Goal: Register for event/course

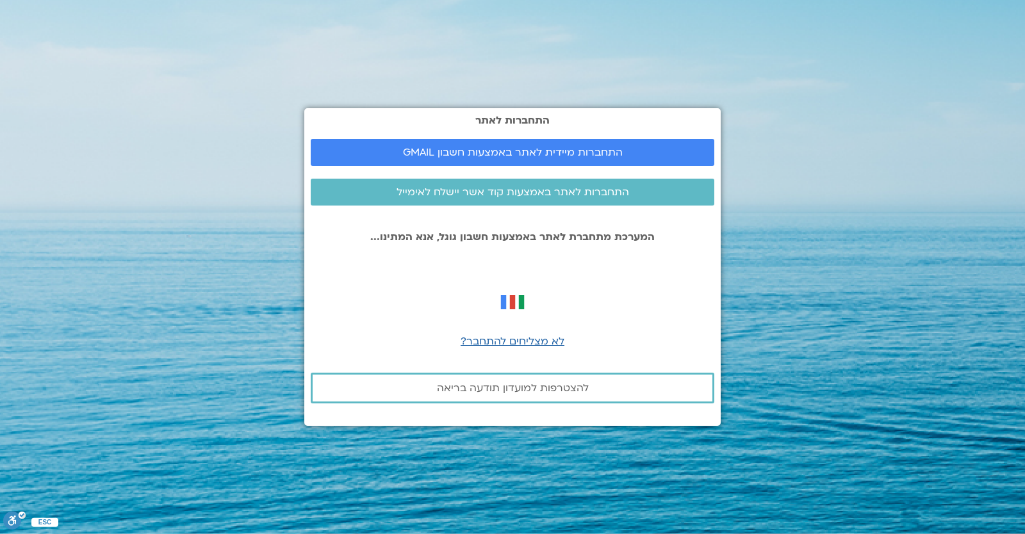
click at [377, 82] on div "התחברות לאתר התחברות מיידית לאתר באמצעות חשבון GMAIL התחברות לאתר באמצעות קוד א…" at bounding box center [512, 267] width 417 height 534
click at [520, 153] on span "התחברות מיידית לאתר באמצעות חשבון GMAIL" at bounding box center [513, 153] width 220 height 12
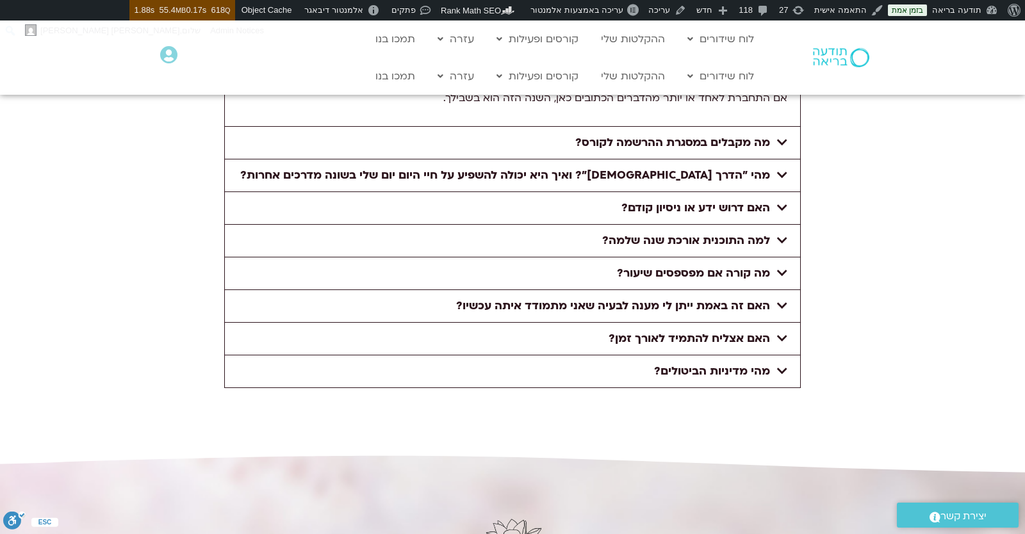
scroll to position [5608, 0]
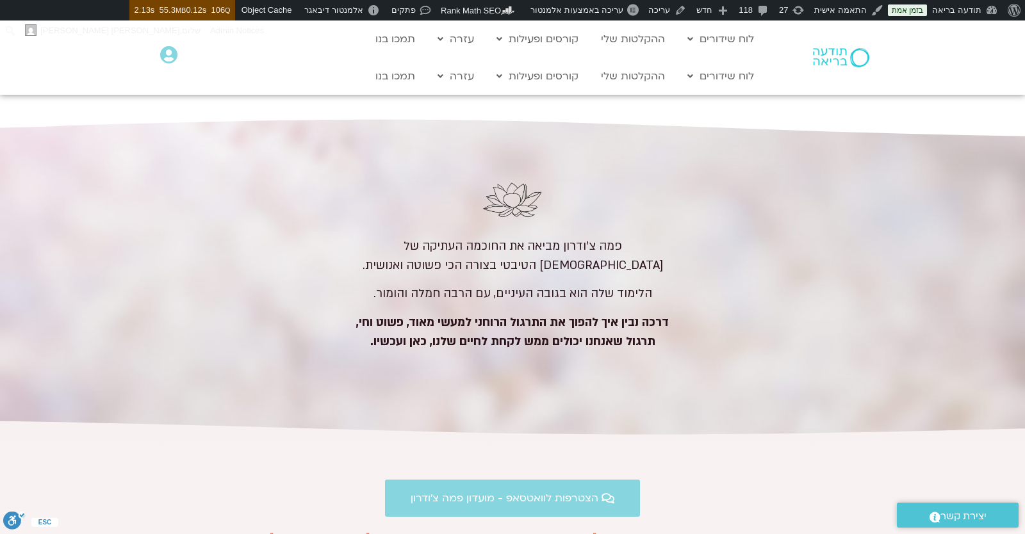
scroll to position [5720, 0]
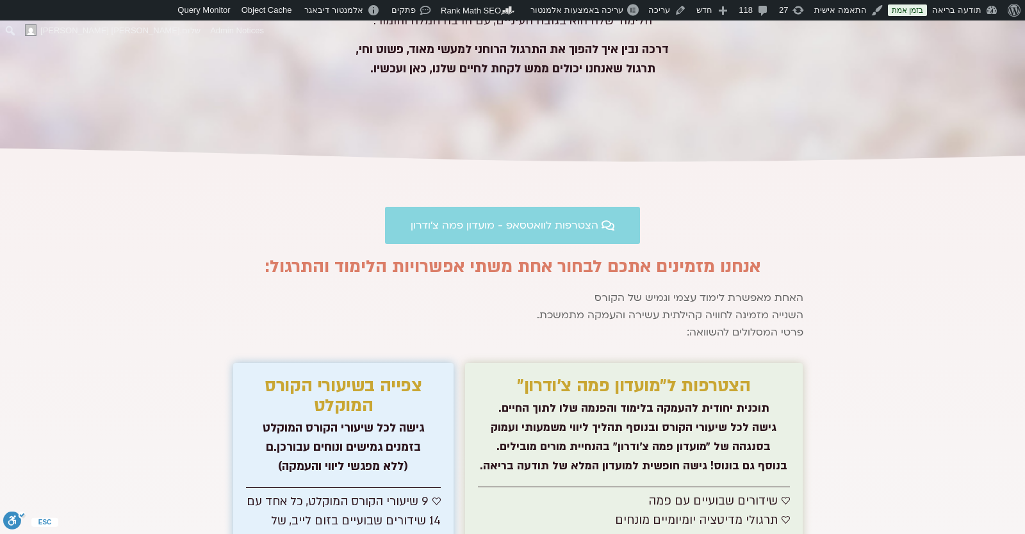
scroll to position [5720, 0]
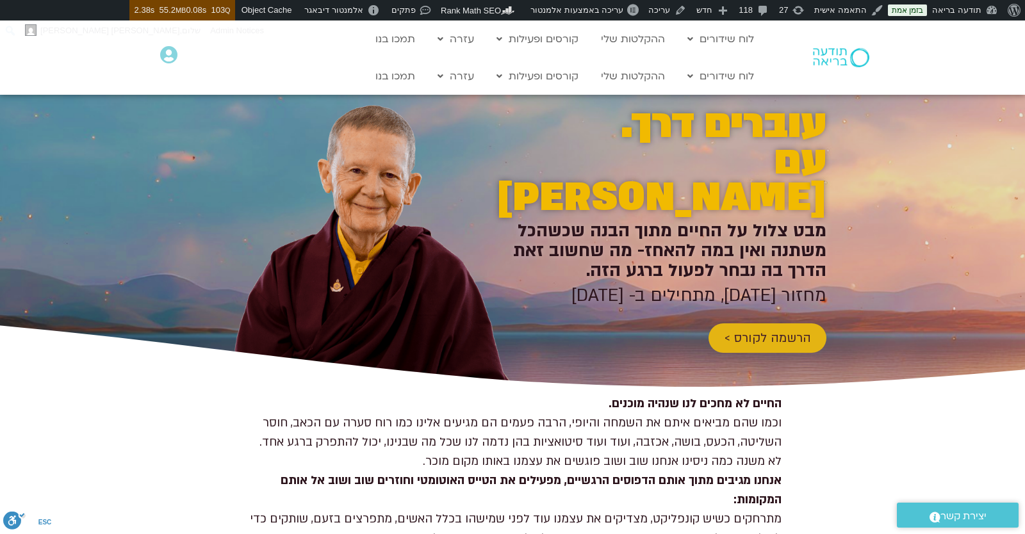
drag, startPoint x: 763, startPoint y: 290, endPoint x: 758, endPoint y: 301, distance: 12.3
click at [764, 324] on link "הרשמה לקורס >" at bounding box center [768, 338] width 118 height 29
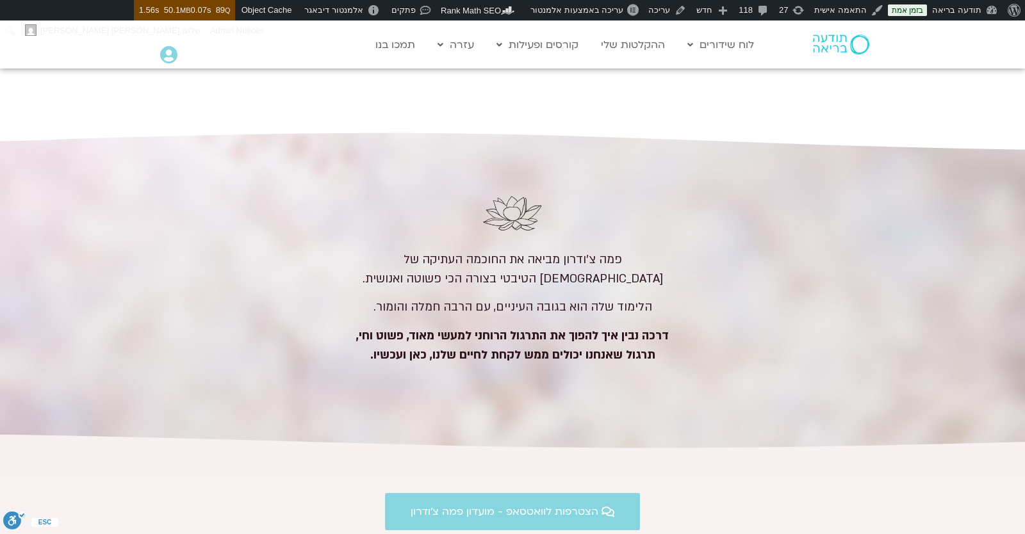
scroll to position [5781, 0]
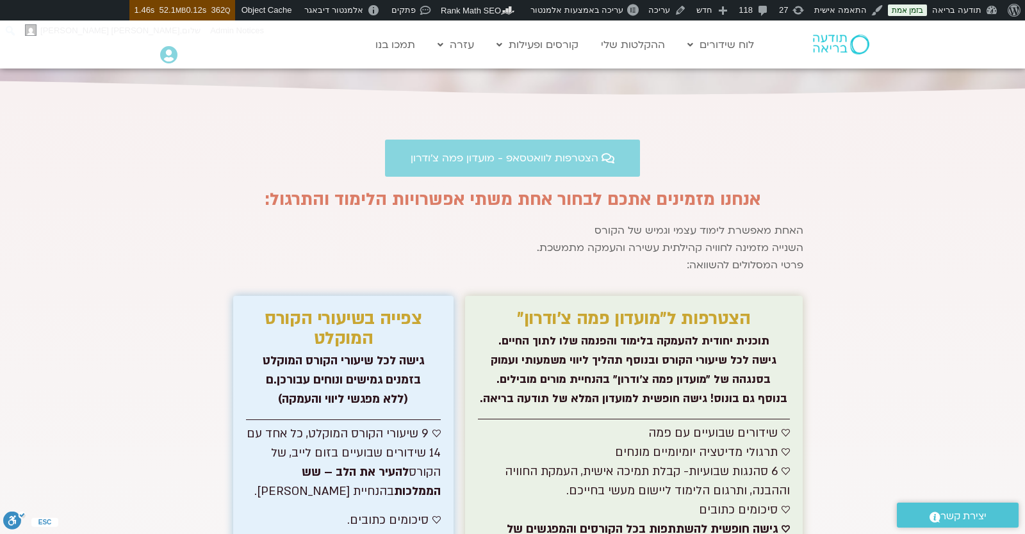
scroll to position [5836, 0]
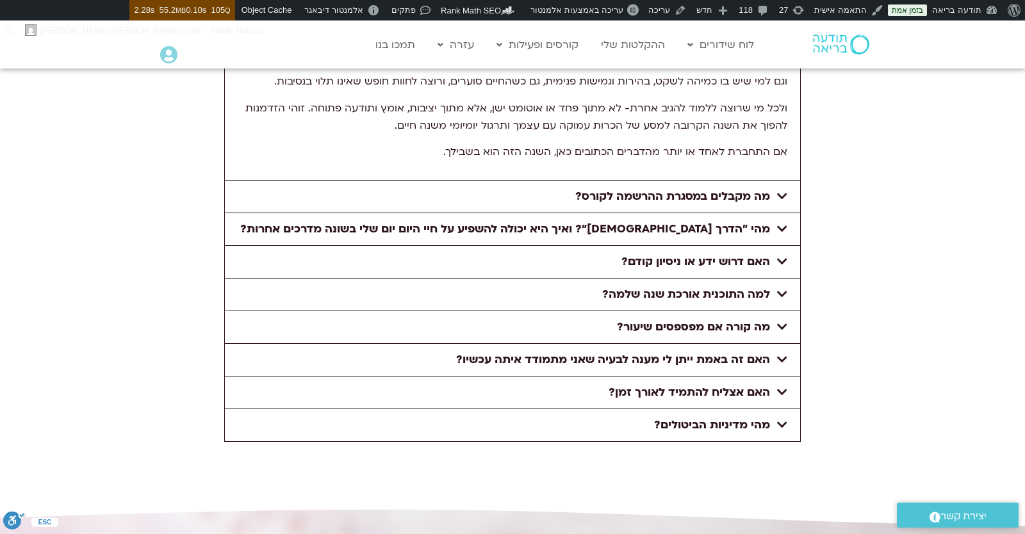
scroll to position [4544, 0]
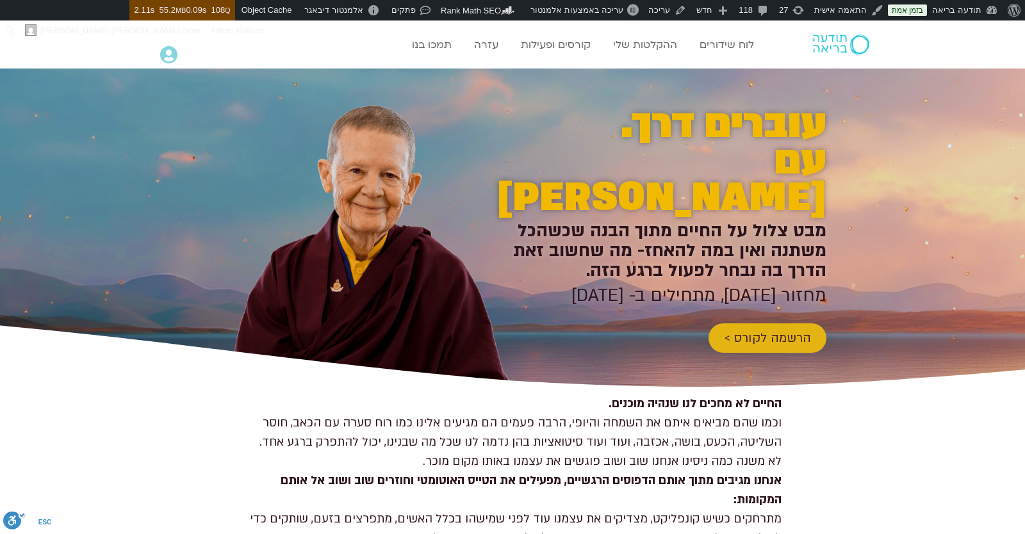
click at [742, 331] on span "הרשמה לקורס >" at bounding box center [767, 338] width 87 height 14
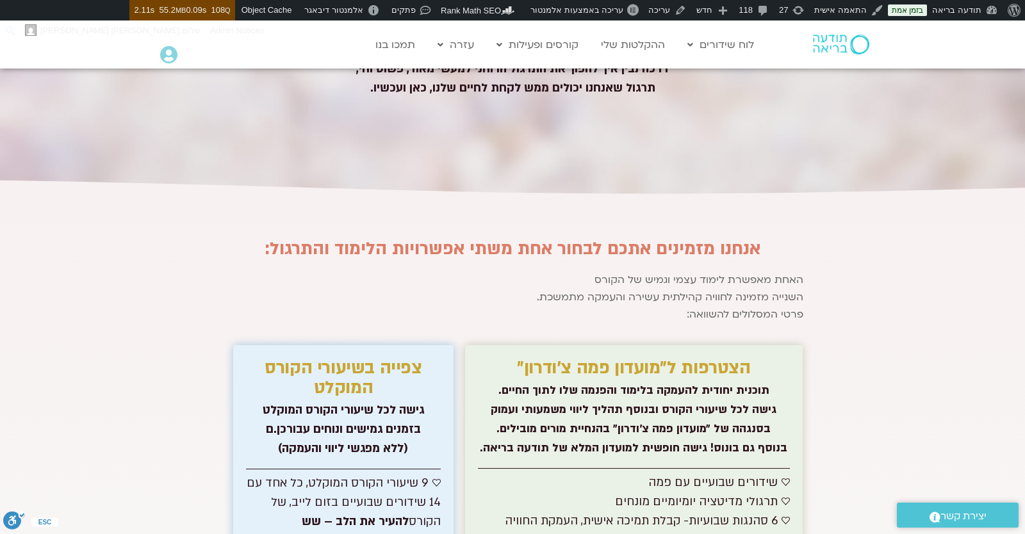
scroll to position [5749, 0]
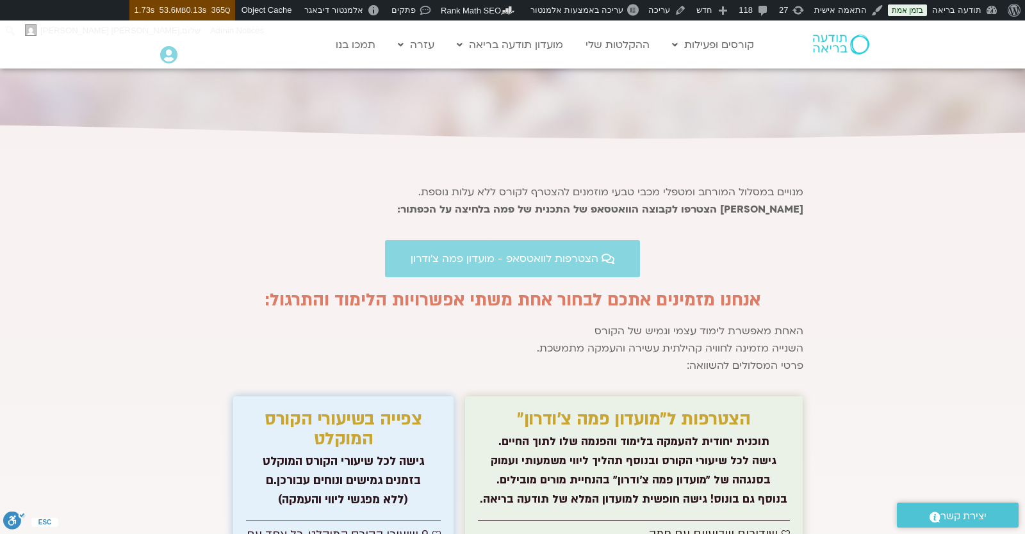
scroll to position [5692, 0]
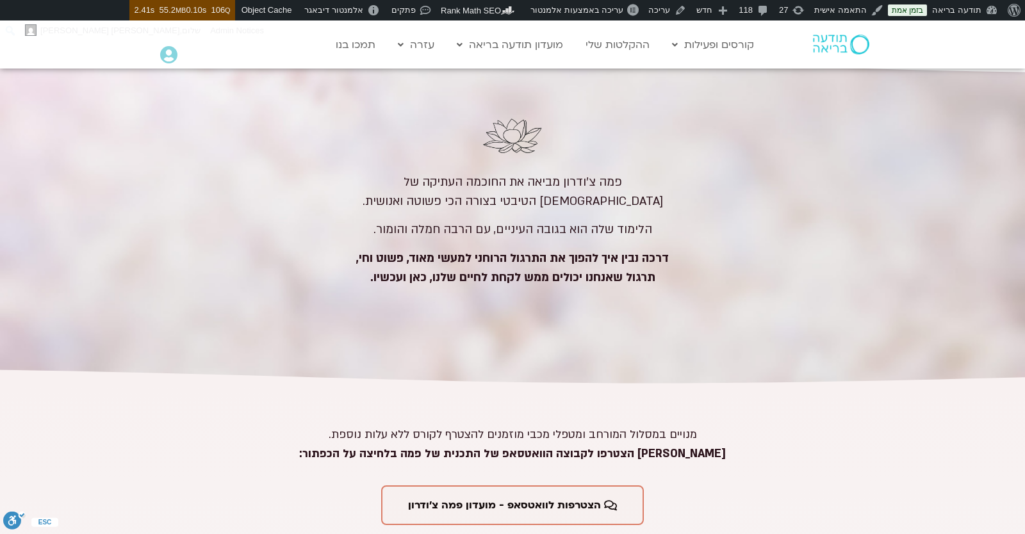
scroll to position [5859, 0]
